Goal: Task Accomplishment & Management: Use online tool/utility

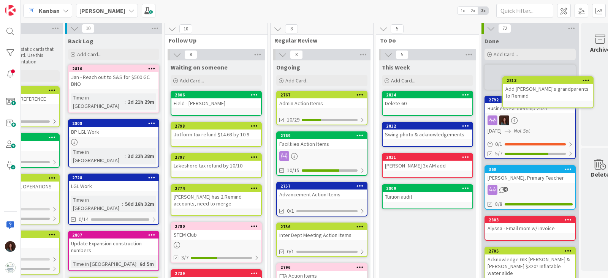
scroll to position [0, 78]
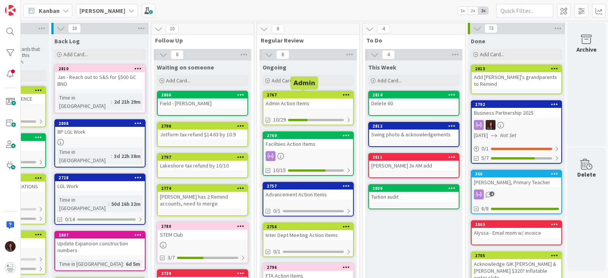
click at [275, 95] on div "2767" at bounding box center [310, 94] width 86 height 5
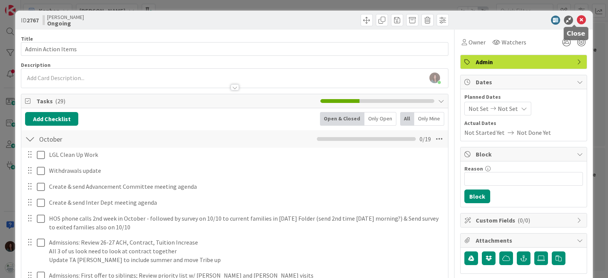
click at [577, 19] on icon at bounding box center [581, 20] width 9 height 9
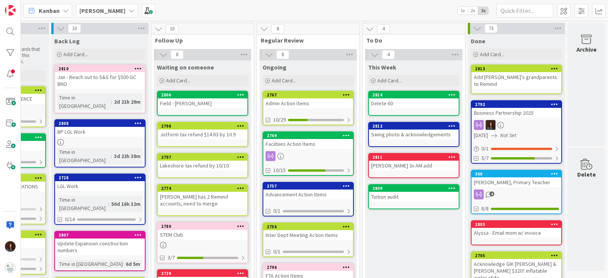
click at [310, 141] on div "Faciltiies Action Items" at bounding box center [308, 144] width 90 height 10
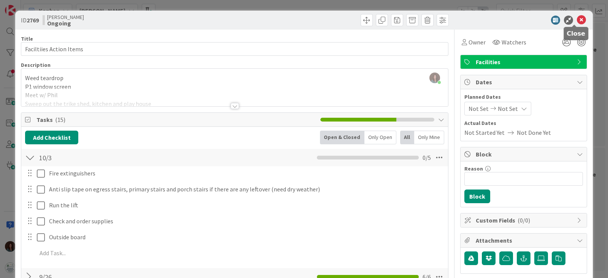
click at [577, 20] on icon at bounding box center [581, 20] width 9 height 9
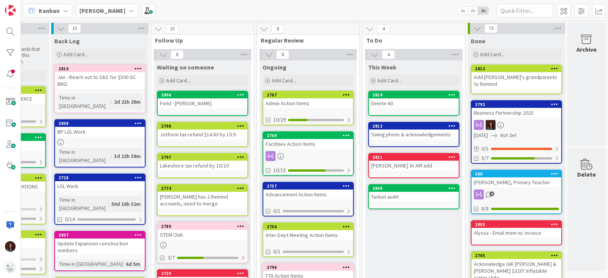
click at [312, 192] on div "Advancement Action Items" at bounding box center [308, 195] width 90 height 10
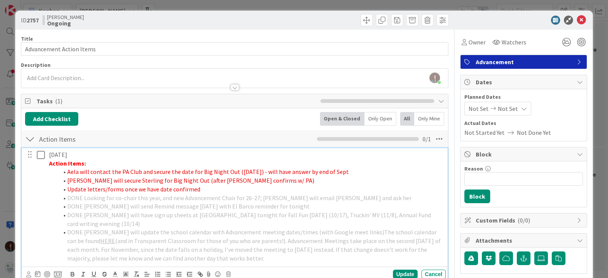
click at [68, 172] on span "Aela will contact the PA Club and secure the date for Big Night Out ([DATE]) - …" at bounding box center [208, 172] width 282 height 8
click at [65, 175] on li "DONE Aela will contact the PA Club and secure the date for Big Night Out ([DATE…" at bounding box center [250, 172] width 385 height 9
drag, startPoint x: 93, startPoint y: 177, endPoint x: 68, endPoint y: 178, distance: 24.3
click at [68, 178] on span "[PERSON_NAME] will secure Sterling for Big Night Out (after [PERSON_NAME] confi…" at bounding box center [190, 181] width 247 height 8
click at [217, 190] on li "Update letters/forms once we have date confirmed" at bounding box center [250, 189] width 385 height 9
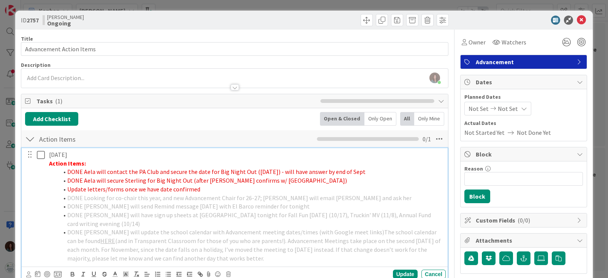
drag, startPoint x: 68, startPoint y: 187, endPoint x: 87, endPoint y: 222, distance: 39.4
click at [67, 187] on span "Update letters/forms once we have date confirmed" at bounding box center [133, 189] width 133 height 8
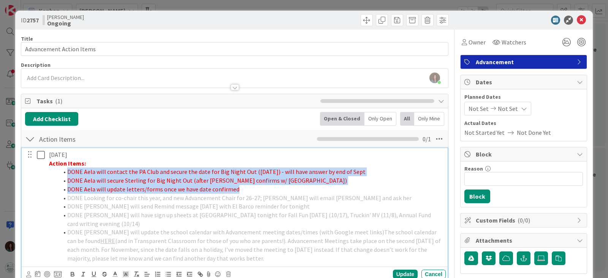
drag, startPoint x: 243, startPoint y: 189, endPoint x: 56, endPoint y: 172, distance: 187.8
click at [56, 172] on ol "DONE Aela will contact the PA Club and secure the date for Big Night Out ([DATE…" at bounding box center [246, 215] width 394 height 95
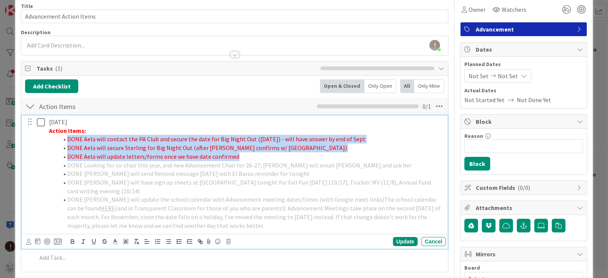
scroll to position [47, 0]
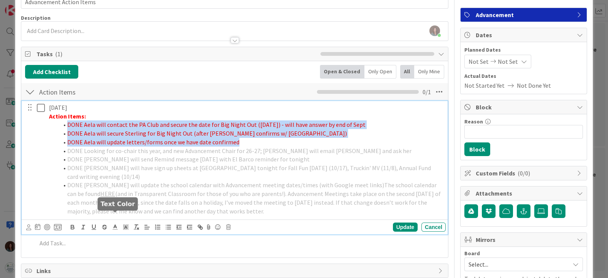
click at [114, 224] on icon at bounding box center [115, 227] width 7 height 7
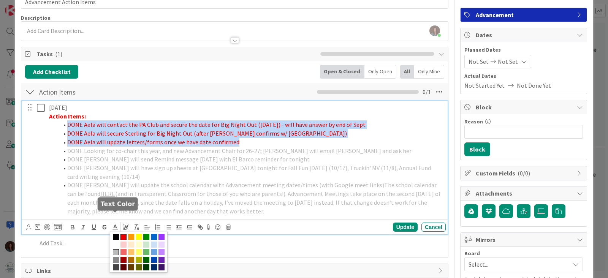
click at [115, 249] on span at bounding box center [116, 252] width 6 height 6
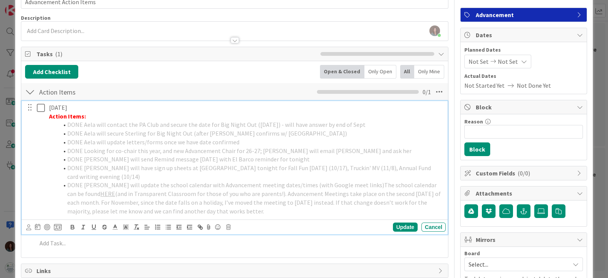
click at [306, 147] on li "DONE Looking for co-chair this year, and new Advancement Chair for 26-27; [PERS…" at bounding box center [250, 151] width 385 height 9
click at [398, 223] on div "Update" at bounding box center [405, 227] width 25 height 9
drag, startPoint x: 90, startPoint y: 117, endPoint x: 33, endPoint y: 117, distance: 56.6
click at [33, 117] on div "[DATE] Action Items: DONE Aela will contact the PA Club and secure the date for…" at bounding box center [235, 159] width 421 height 117
drag, startPoint x: 405, startPoint y: 217, endPoint x: 291, endPoint y: 97, distance: 165.3
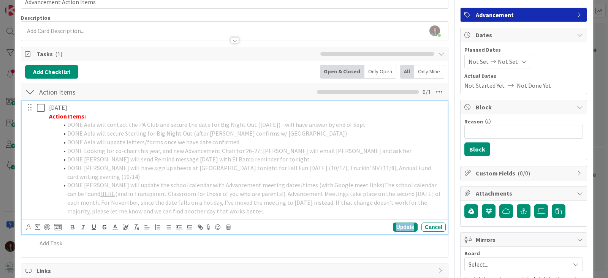
click at [405, 223] on div "Update" at bounding box center [405, 227] width 25 height 9
click at [38, 111] on button at bounding box center [41, 108] width 9 height 12
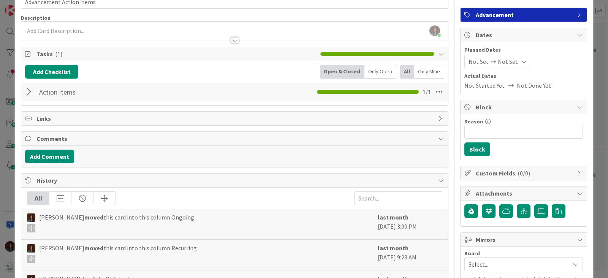
click at [30, 87] on div at bounding box center [30, 92] width 10 height 14
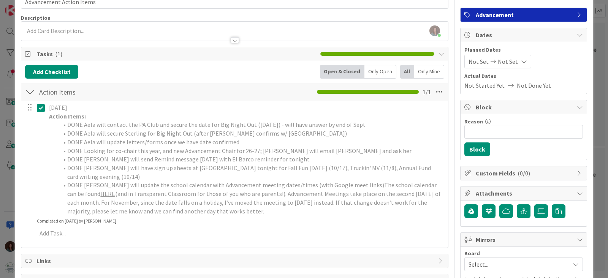
scroll to position [0, 0]
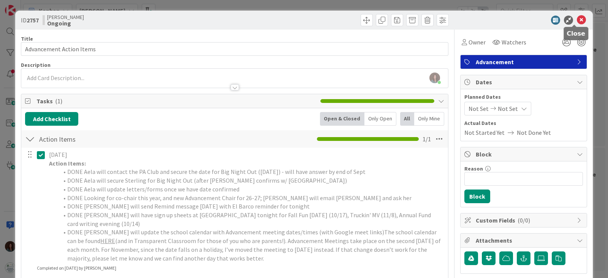
click at [577, 19] on icon at bounding box center [581, 20] width 9 height 9
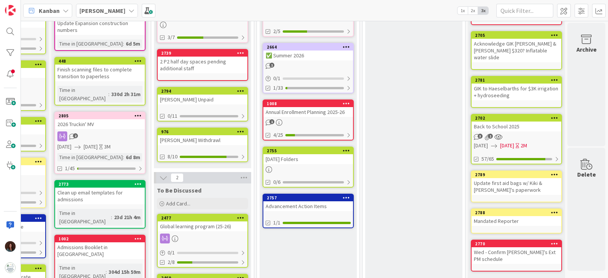
scroll to position [140, 78]
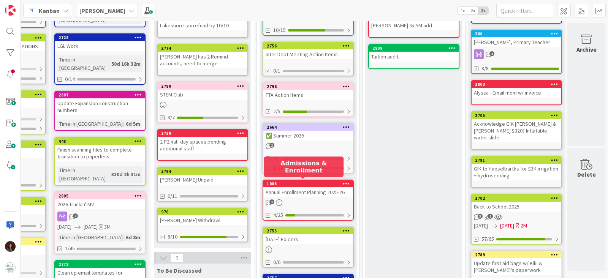
click at [299, 184] on div "1008" at bounding box center [310, 183] width 86 height 5
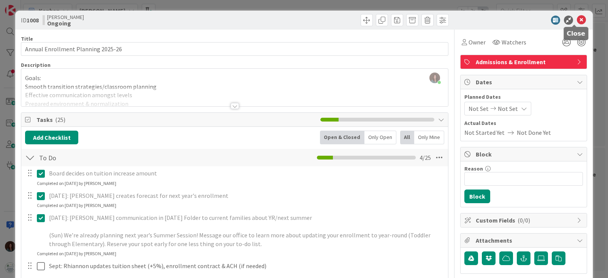
click at [577, 20] on icon at bounding box center [581, 20] width 9 height 9
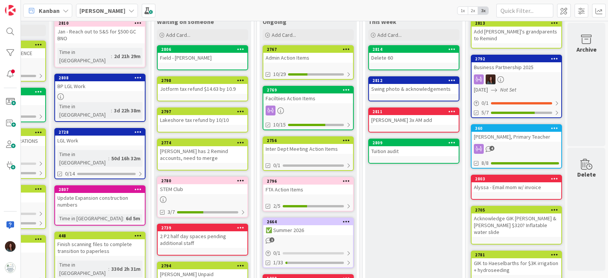
scroll to position [45, 78]
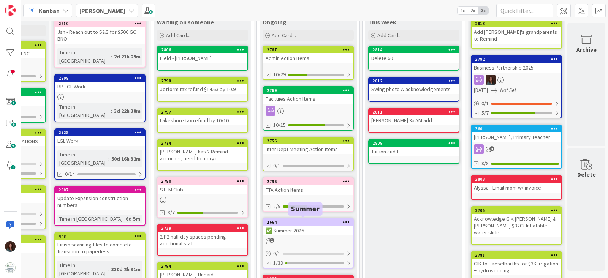
click at [310, 221] on div "2664" at bounding box center [310, 222] width 86 height 5
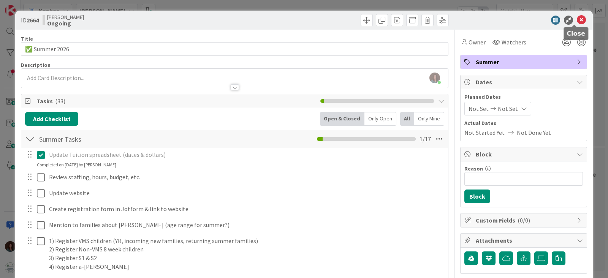
drag, startPoint x: 574, startPoint y: 20, endPoint x: 376, endPoint y: 189, distance: 260.4
click at [577, 19] on icon at bounding box center [581, 20] width 9 height 9
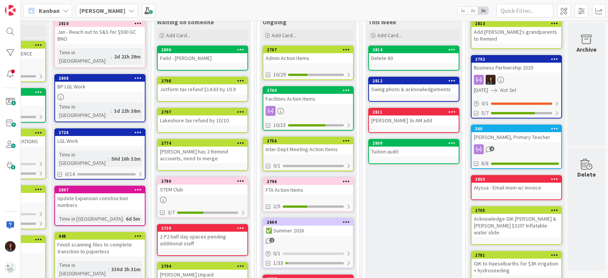
scroll to position [0, 78]
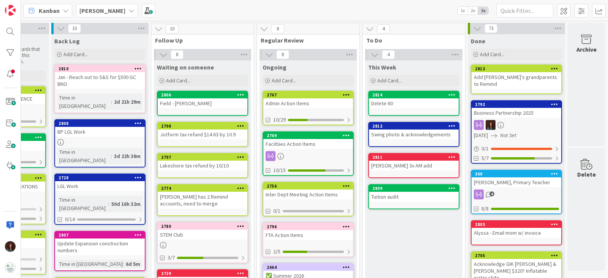
click at [315, 198] on div "2756 Inter Dept Meeting Action Items 0/1" at bounding box center [308, 199] width 91 height 35
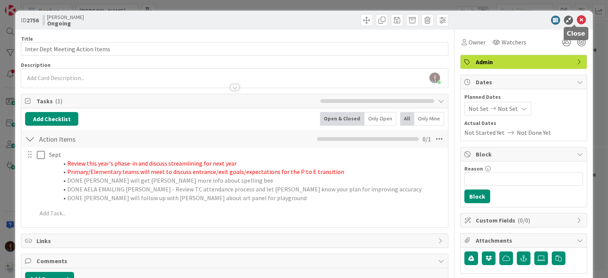
click at [577, 17] on icon at bounding box center [581, 20] width 9 height 9
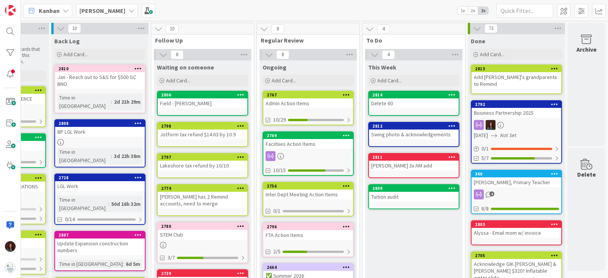
click at [299, 142] on div "Faciltiies Action Items" at bounding box center [308, 144] width 90 height 10
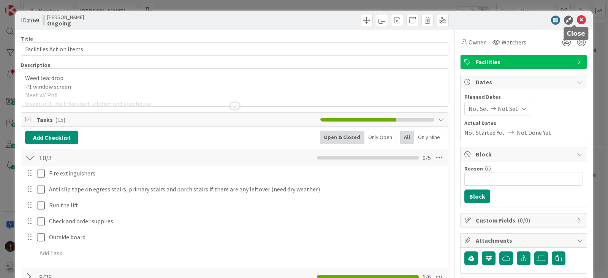
click at [577, 20] on icon at bounding box center [581, 20] width 9 height 9
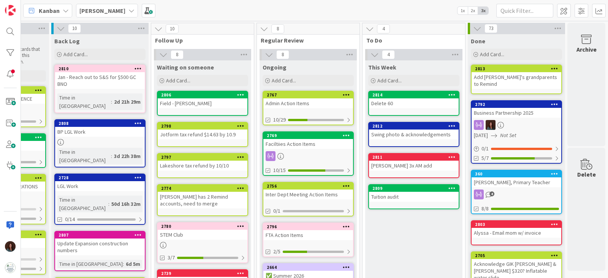
click at [415, 163] on div "[PERSON_NAME] 3x AM add" at bounding box center [414, 166] width 90 height 10
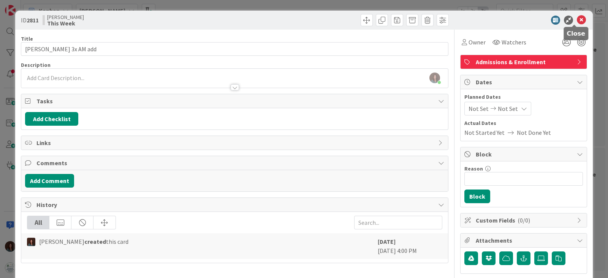
click at [577, 22] on icon at bounding box center [581, 20] width 9 height 9
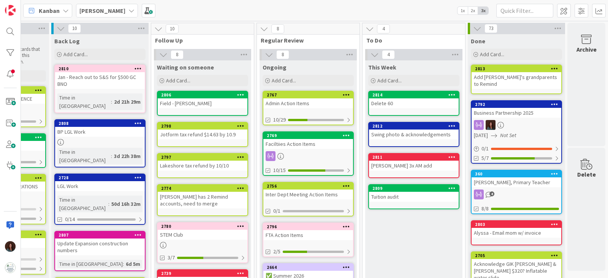
click at [448, 94] on icon at bounding box center [451, 94] width 7 height 5
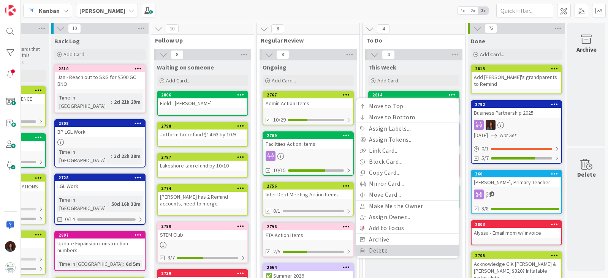
drag, startPoint x: 415, startPoint y: 252, endPoint x: 432, endPoint y: 175, distance: 78.7
click at [415, 251] on link "Delete" at bounding box center [407, 250] width 103 height 11
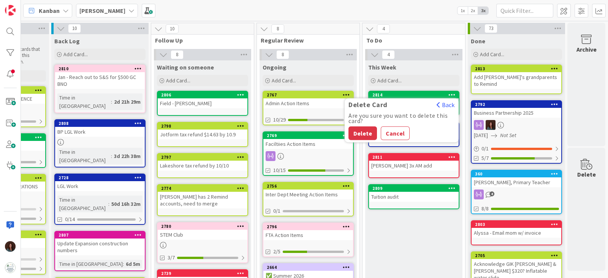
drag, startPoint x: 352, startPoint y: 131, endPoint x: 374, endPoint y: 163, distance: 39.5
click at [352, 131] on button "Delete" at bounding box center [363, 134] width 29 height 14
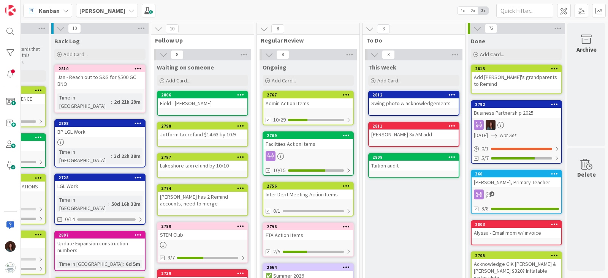
click at [420, 96] on div "2812" at bounding box center [415, 94] width 86 height 5
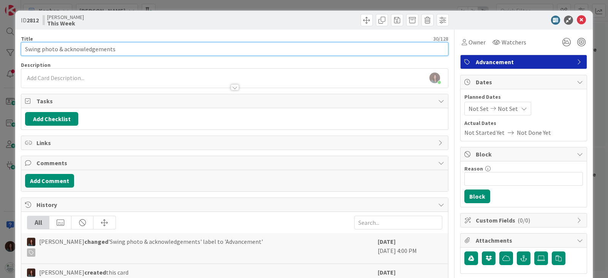
drag, startPoint x: 119, startPoint y: 46, endPoint x: 95, endPoint y: 164, distance: 120.2
click at [72, 48] on input "Swing photo & acknowledgements" at bounding box center [235, 49] width 428 height 14
drag, startPoint x: 74, startPoint y: 48, endPoint x: 9, endPoint y: 46, distance: 65.0
click at [9, 46] on div "ID 2812 Rhiannon This Week Title 34 / 128 Swing photo & ack; DTALS, Barosso Des…" at bounding box center [304, 139] width 608 height 278
click at [94, 46] on input "Swings, DTALS, Barosso" at bounding box center [235, 49] width 428 height 14
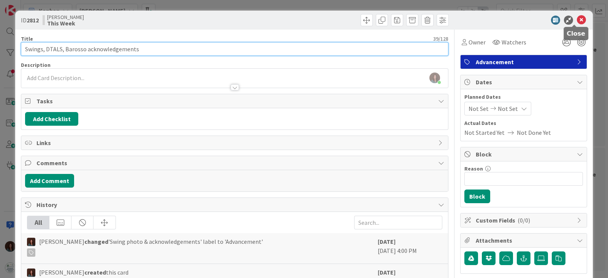
type input "Swings, DTALS, Barosso acknowledgements"
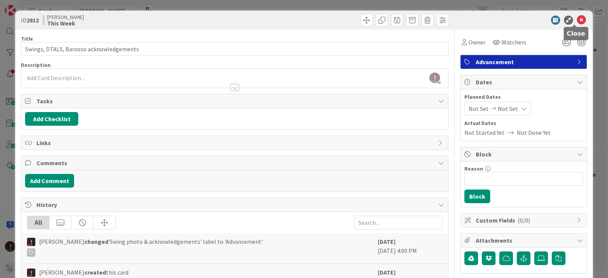
drag, startPoint x: 578, startPoint y: 21, endPoint x: 536, endPoint y: 111, distance: 99.7
click at [577, 21] on icon at bounding box center [581, 20] width 9 height 9
